Goal: Task Accomplishment & Management: Manage account settings

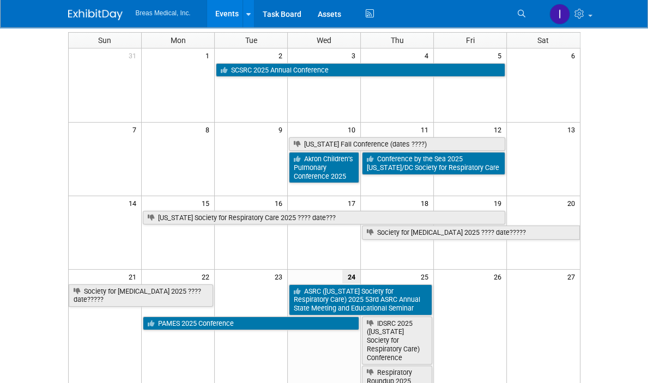
scroll to position [55, 0]
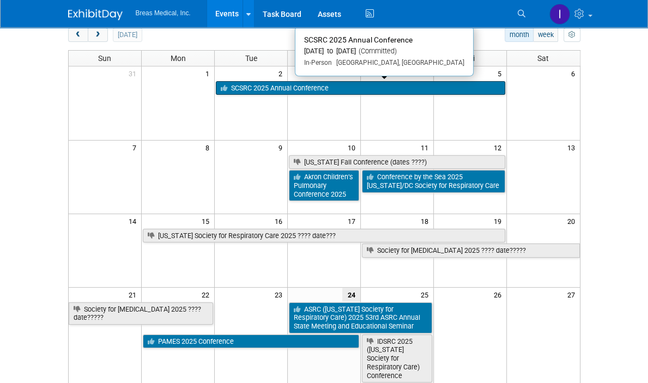
click at [301, 87] on link "SCSRC 2025 Annual Conference" at bounding box center [360, 88] width 289 height 14
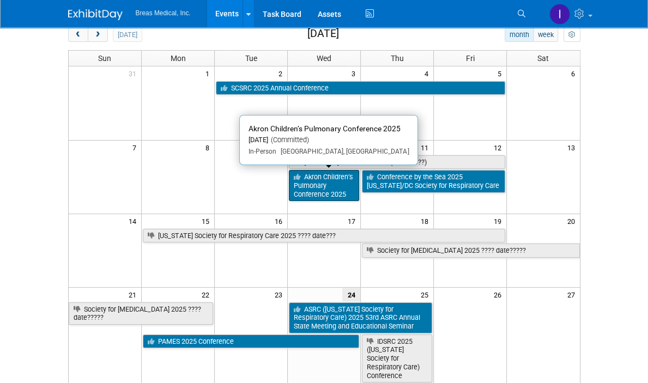
click at [330, 181] on link "Akron Children’s Pulmonary Conference 2025" at bounding box center [324, 185] width 70 height 31
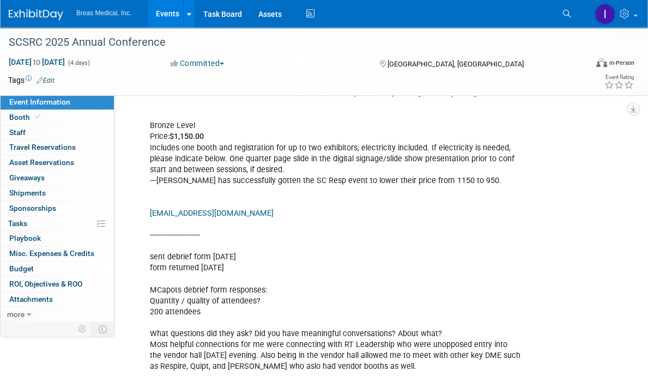
scroll to position [327, 0]
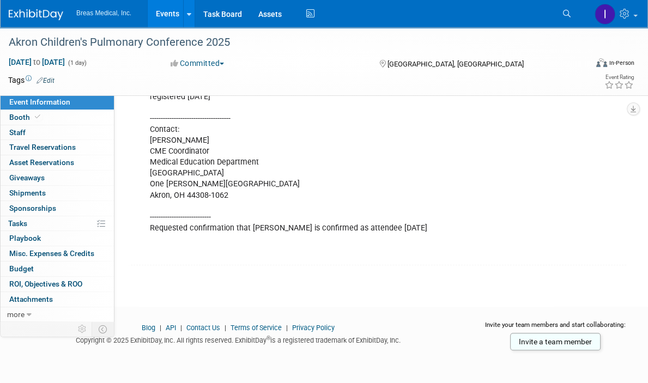
scroll to position [390, 0]
click at [220, 239] on div "Attendee: Cheryl Armstrong --------------------------------------- To register/…" at bounding box center [334, 124] width 385 height 274
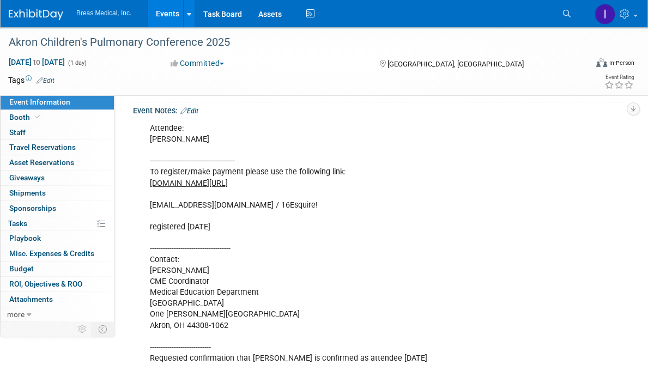
scroll to position [227, 0]
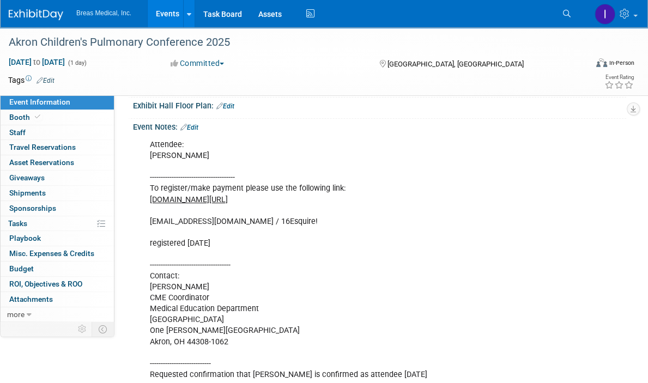
click at [192, 131] on link "Edit" at bounding box center [189, 128] width 18 height 8
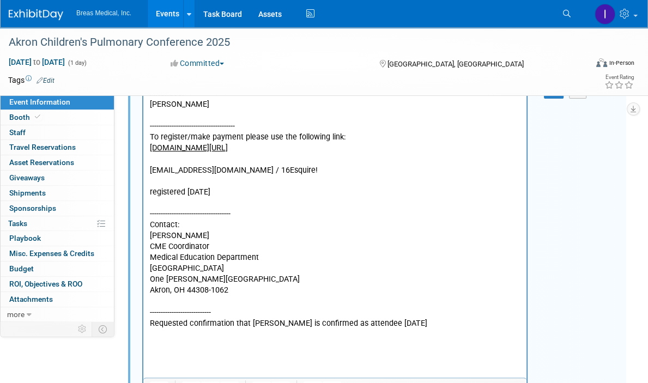
scroll to position [418, 0]
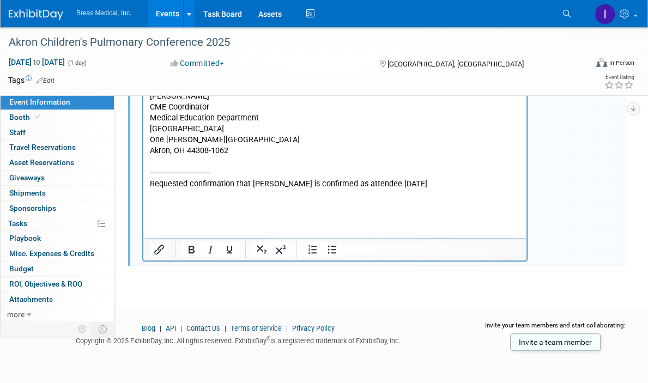
click at [403, 185] on p "Attendee: Cheryl Armstrong --------------------------------------- To register/…" at bounding box center [335, 80] width 371 height 263
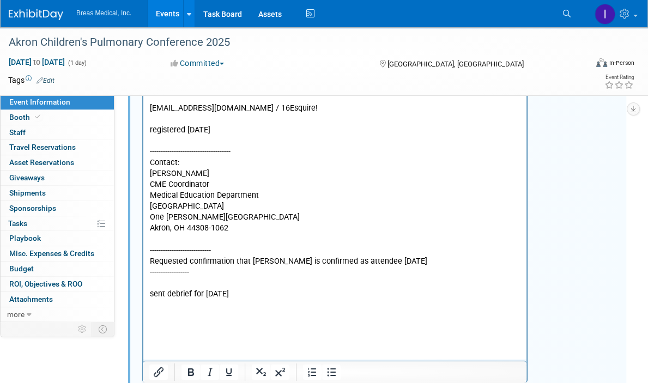
scroll to position [91, 0]
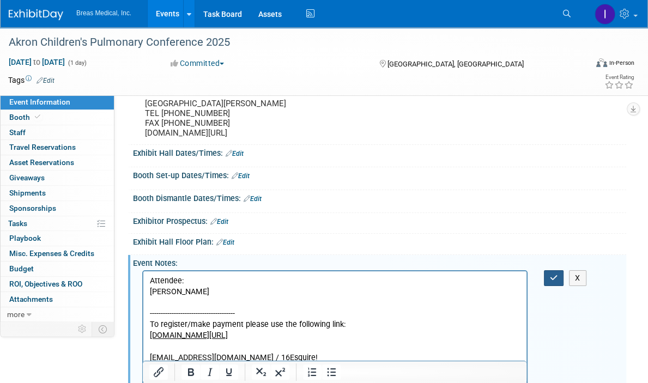
click at [551, 282] on icon "button" at bounding box center [554, 278] width 8 height 8
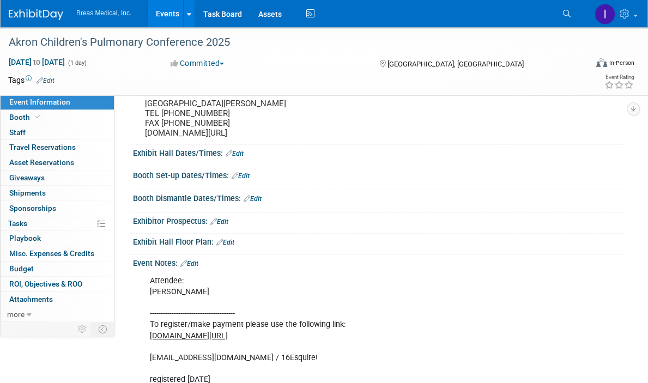
click at [163, 15] on link "Events" at bounding box center [168, 13] width 40 height 27
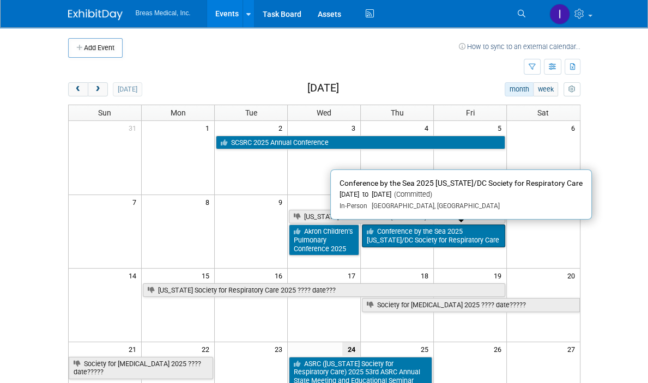
click at [502, 235] on link "Conference by the Sea 2025 [US_STATE]/DC Society for Respiratory Care" at bounding box center [433, 236] width 143 height 22
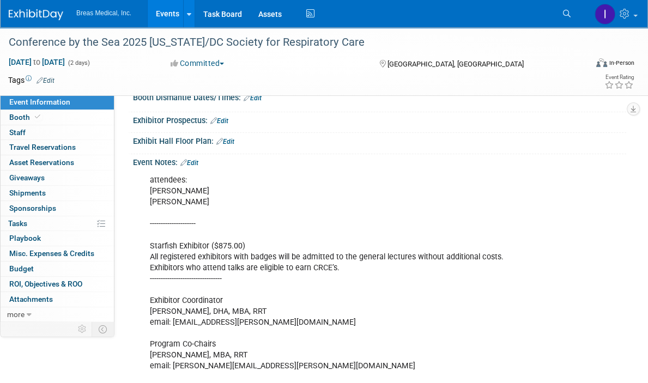
scroll to position [154, 0]
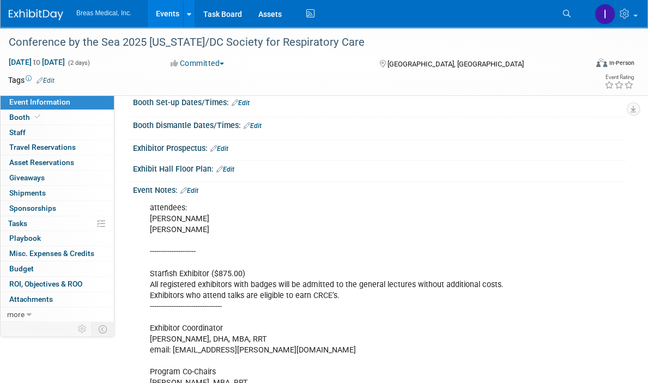
click at [198, 189] on link "Edit" at bounding box center [189, 191] width 18 height 8
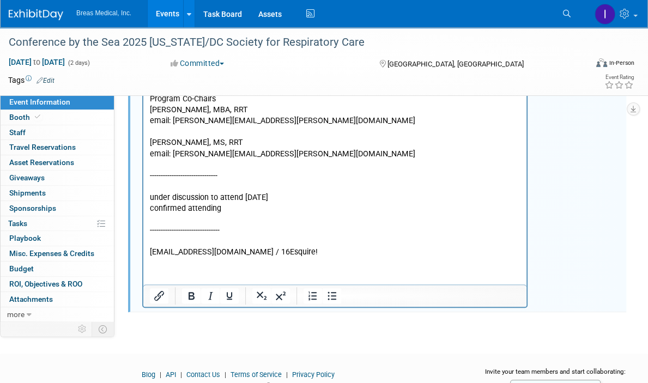
scroll to position [471, 0]
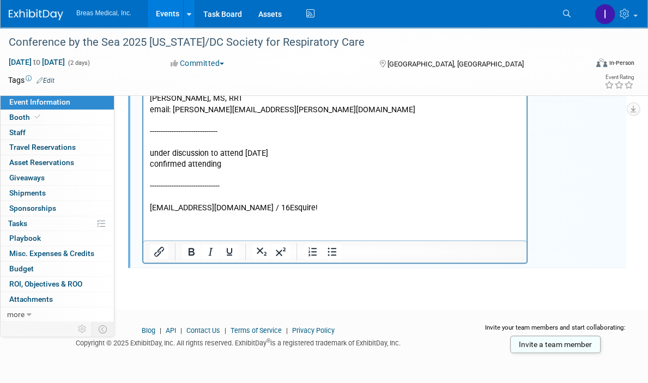
click at [323, 204] on p "attendees: Matt Capots Tom Fahy --------------------- Starfish Exhibitor ($875.…" at bounding box center [335, 50] width 371 height 328
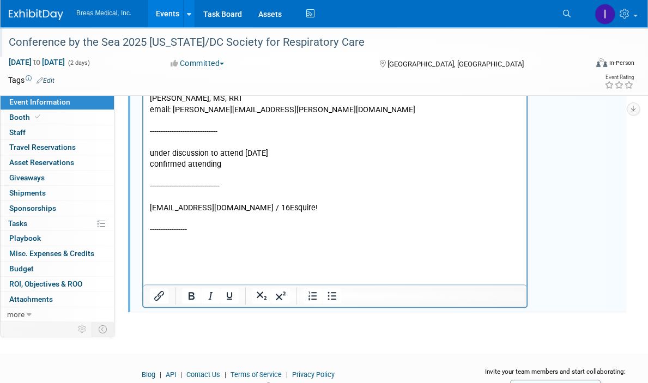
click at [455, 44] on div "Conference by the Sea 2025 [US_STATE]/DC Society for Respiratory Care" at bounding box center [289, 43] width 569 height 20
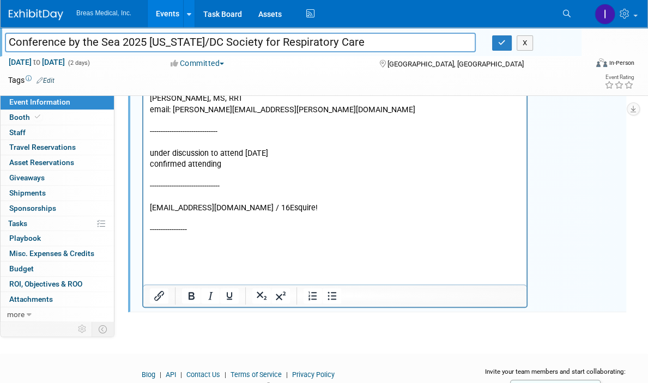
drag, startPoint x: 17, startPoint y: 43, endPoint x: 146, endPoint y: 43, distance: 129.2
click at [146, 43] on input "Conference by the Sea 2025 [US_STATE]/DC Society for Respiratory Care" at bounding box center [240, 42] width 471 height 19
click at [173, 251] on p "Rich Text Area. Press ALT-0 for help." at bounding box center [335, 253] width 371 height 11
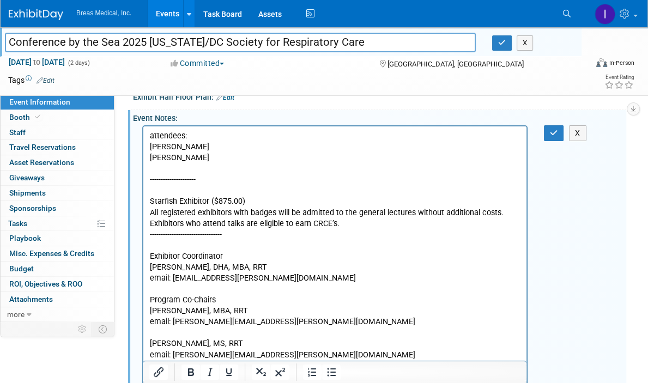
scroll to position [198, 0]
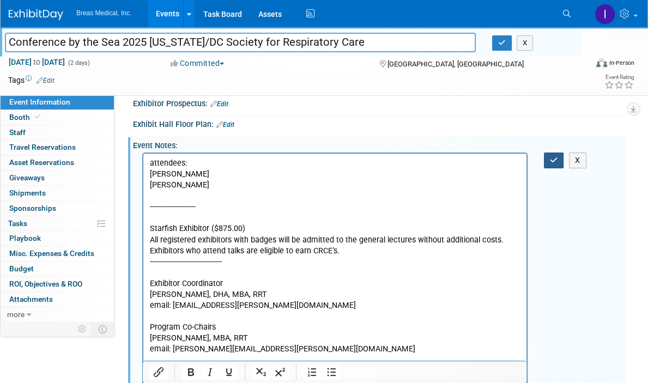
click at [555, 156] on icon "button" at bounding box center [554, 160] width 8 height 8
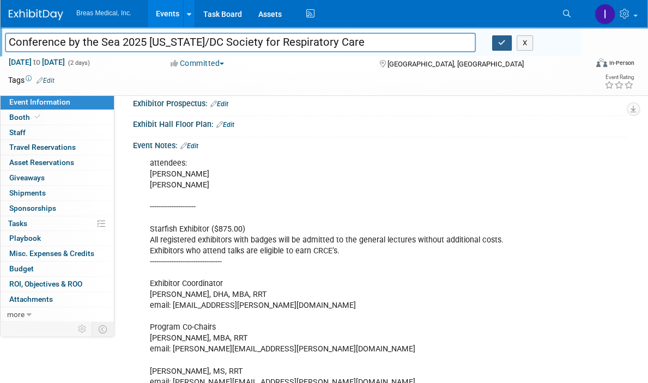
click at [504, 43] on icon "button" at bounding box center [502, 42] width 8 height 7
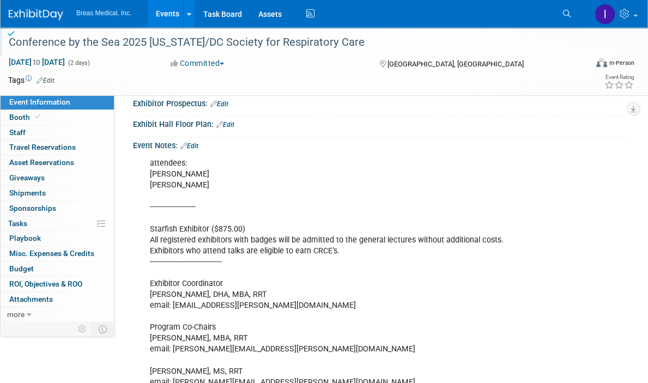
click at [164, 14] on link "Events" at bounding box center [168, 13] width 40 height 27
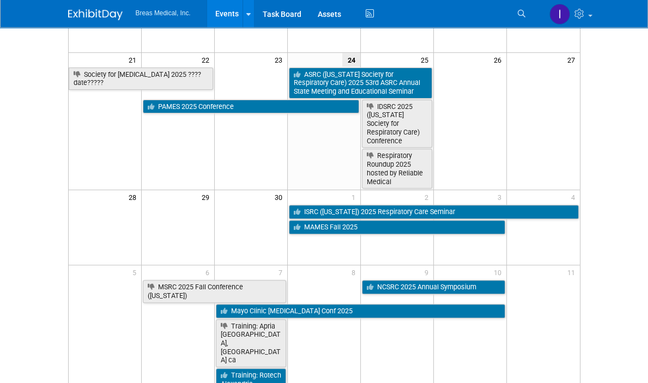
scroll to position [273, 0]
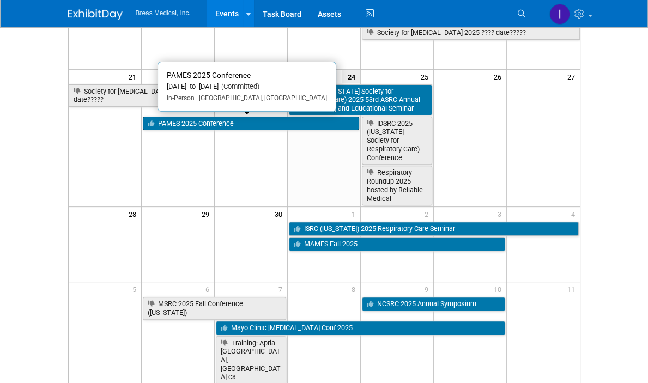
click at [206, 125] on link "PAMES 2025 Conference" at bounding box center [251, 124] width 216 height 14
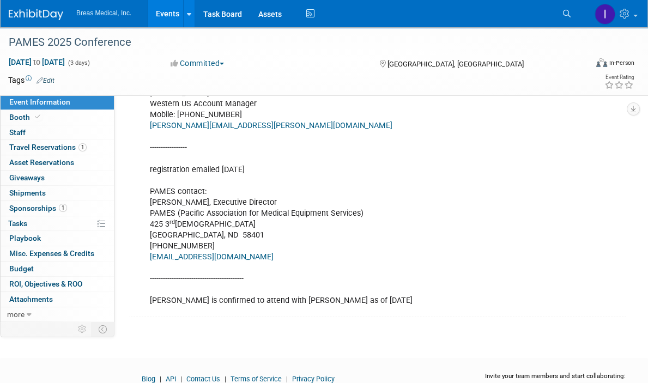
scroll to position [327, 0]
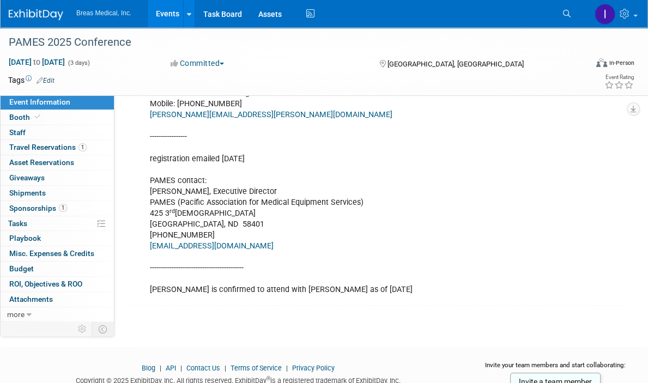
click at [578, 194] on div "Attendees [PERSON_NAME] RRT Western US Account Manager Mobile: [PHONE_NUMBER] […" at bounding box center [379, 175] width 493 height 256
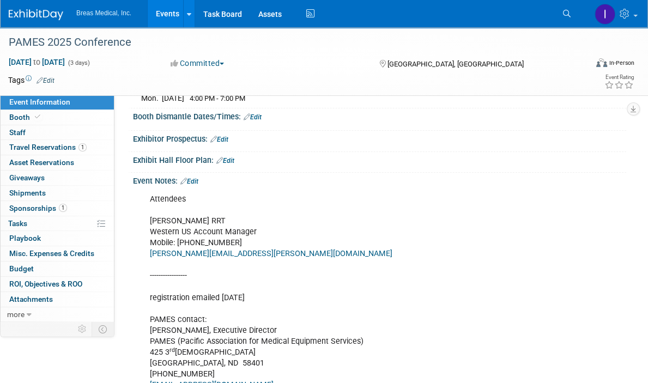
scroll to position [164, 0]
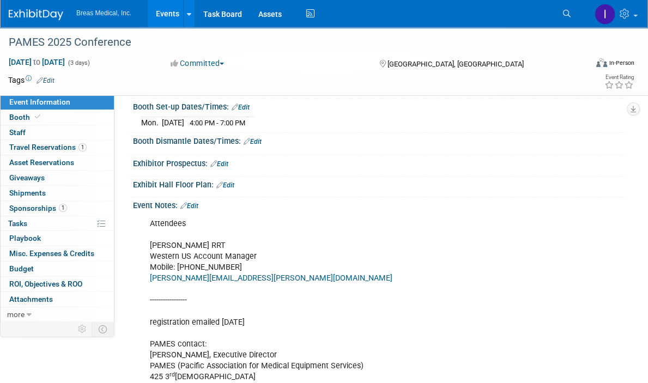
click at [197, 204] on link "Edit" at bounding box center [189, 206] width 18 height 8
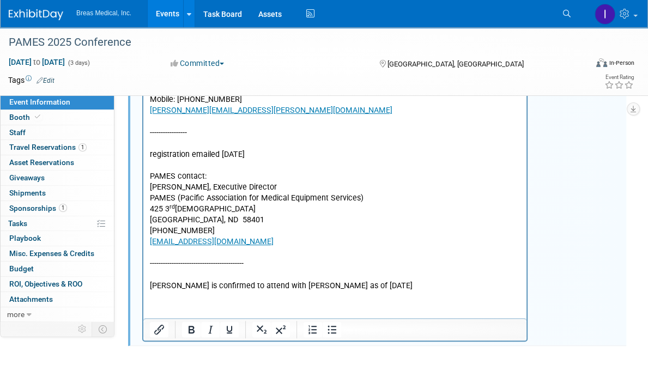
scroll to position [382, 0]
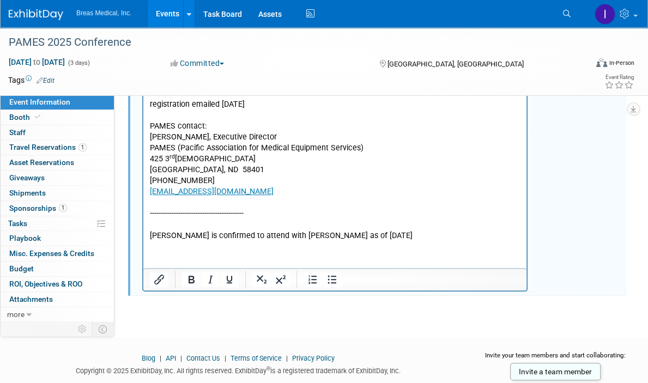
click at [353, 237] on p "Attendees Aaron Schmitt RRT Western US Account Manager Mobile: 208.421.0953 Aar…" at bounding box center [335, 121] width 371 height 241
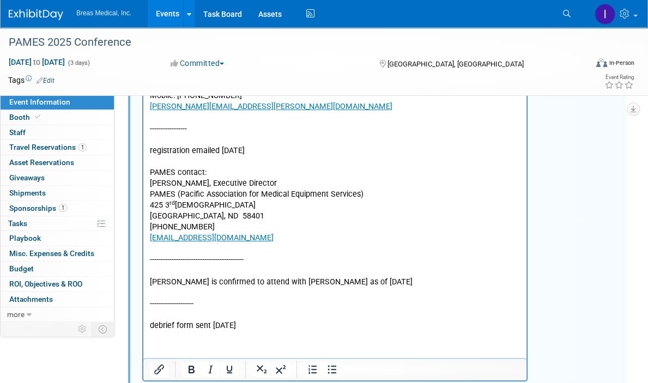
scroll to position [273, 0]
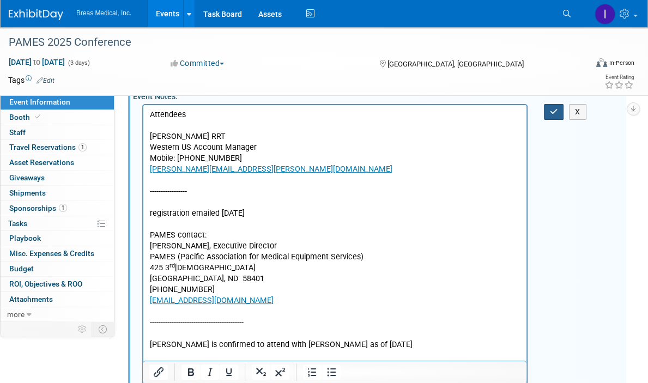
click at [556, 111] on icon "button" at bounding box center [554, 112] width 8 height 8
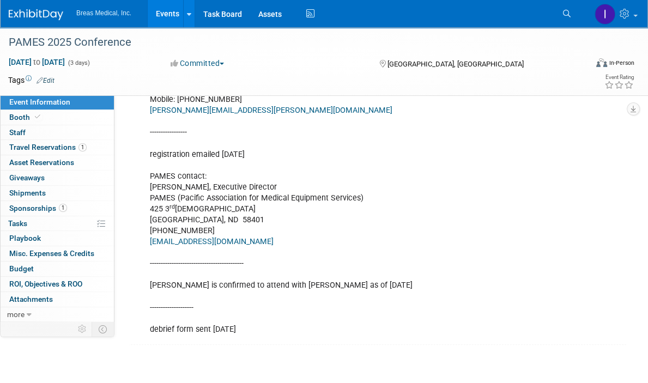
scroll to position [244, 0]
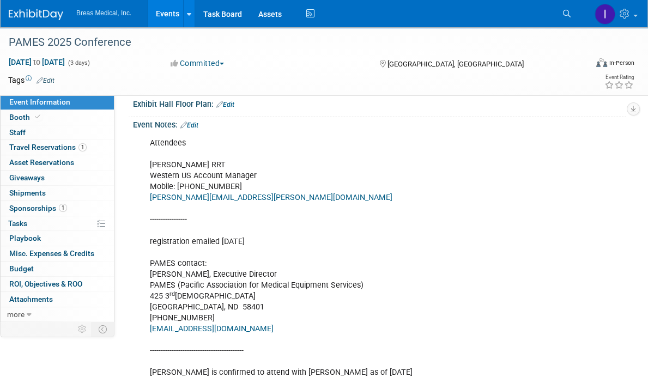
click at [167, 15] on link "Events" at bounding box center [168, 13] width 40 height 27
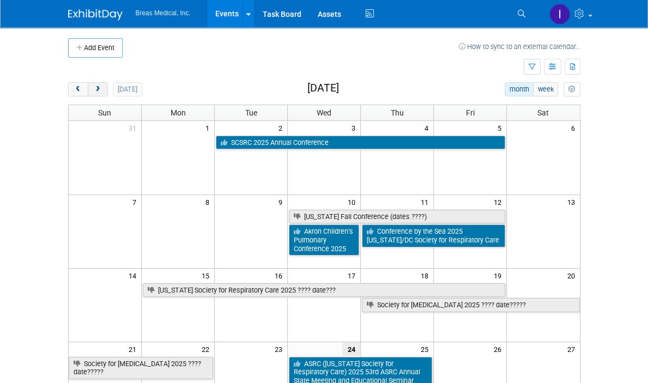
click at [94, 89] on span "next" at bounding box center [98, 89] width 8 height 7
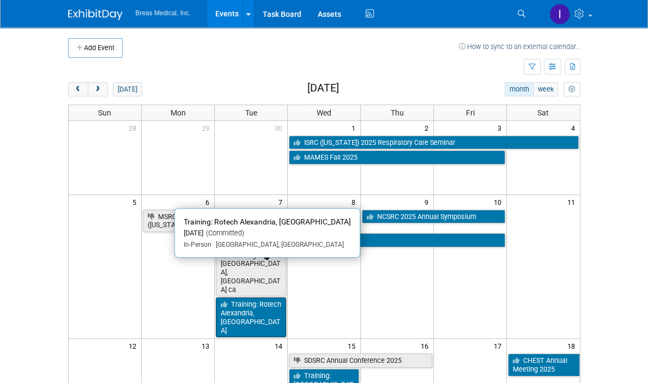
click at [245, 298] on link "Training: Rotech Alexandria, [GEOGRAPHIC_DATA]" at bounding box center [251, 318] width 70 height 40
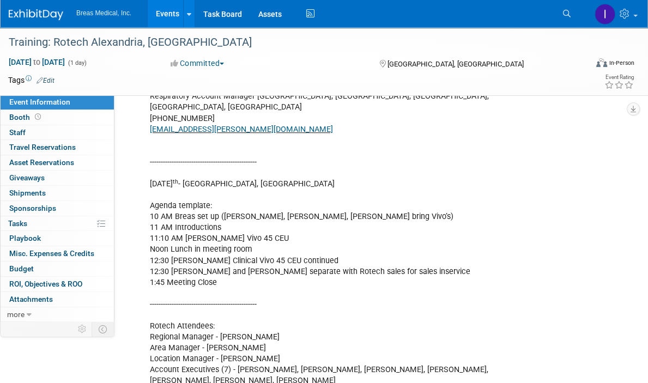
scroll to position [491, 0]
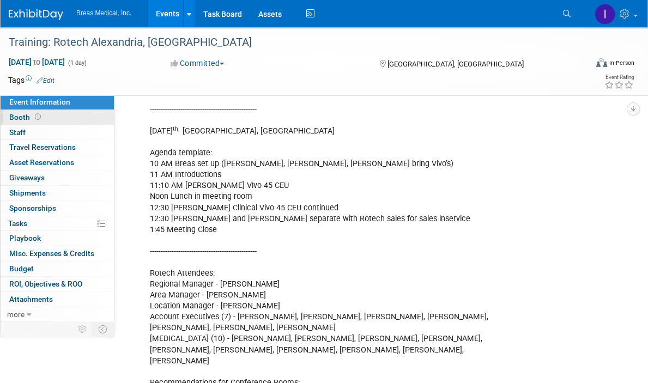
click at [15, 117] on span "Booth" at bounding box center [26, 117] width 34 height 9
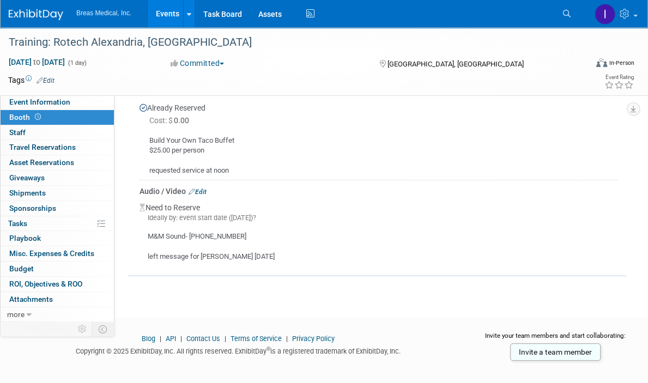
scroll to position [331, 0]
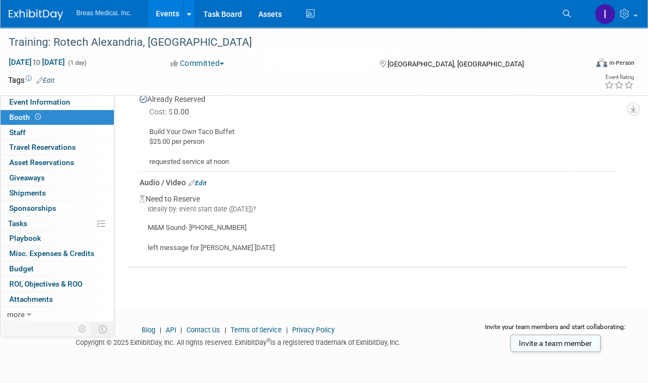
drag, startPoint x: 286, startPoint y: 246, endPoint x: 385, endPoint y: 297, distance: 111.4
click at [166, 18] on link "Events" at bounding box center [168, 13] width 40 height 27
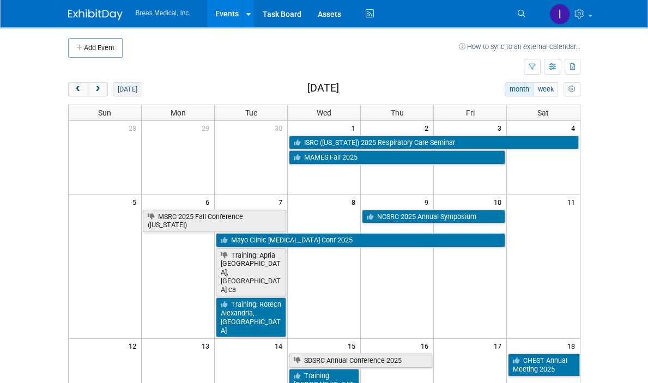
click at [113, 88] on button "[DATE]" at bounding box center [127, 89] width 29 height 14
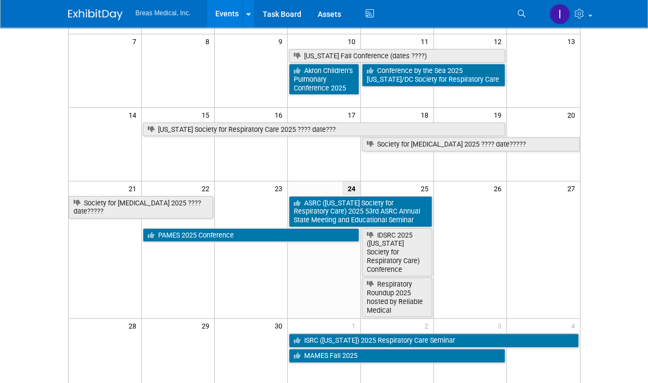
scroll to position [164, 0]
